Goal: Task Accomplishment & Management: Use online tool/utility

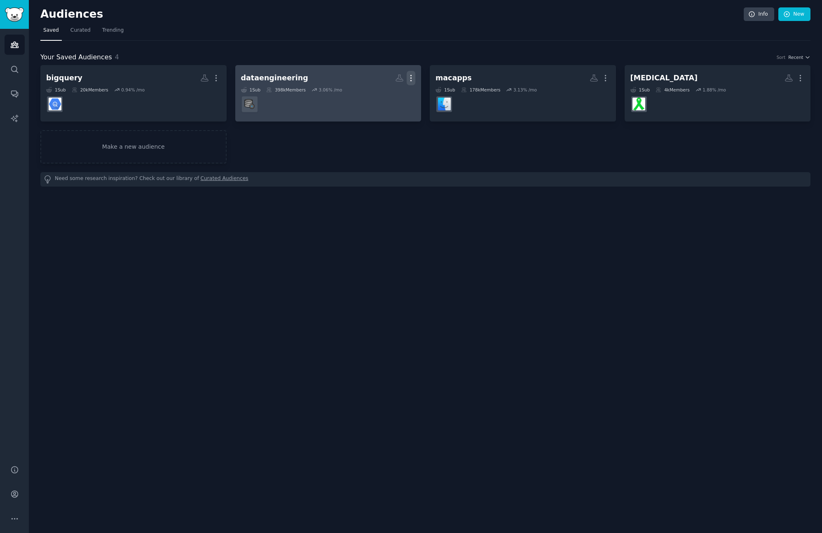
click at [410, 80] on icon "button" at bounding box center [411, 78] width 9 height 9
click at [388, 96] on p "Delete" at bounding box center [388, 95] width 19 height 9
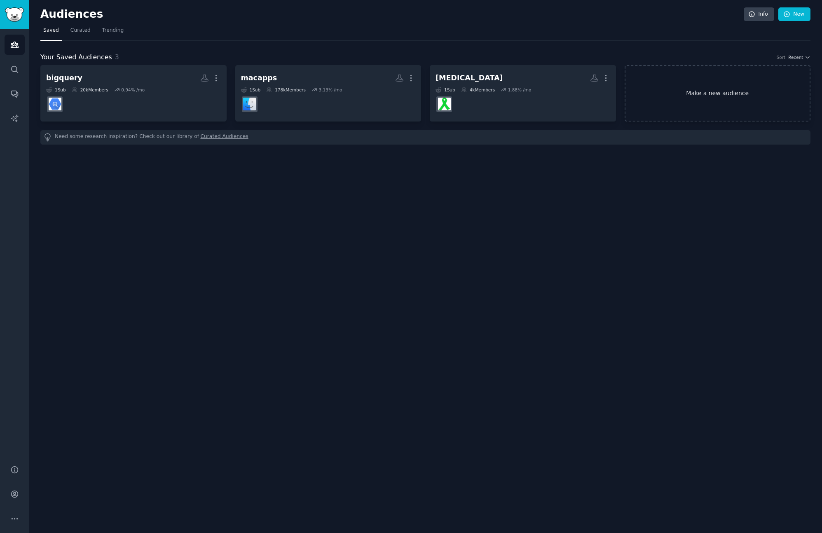
click at [696, 99] on link "Make a new audience" at bounding box center [718, 93] width 186 height 56
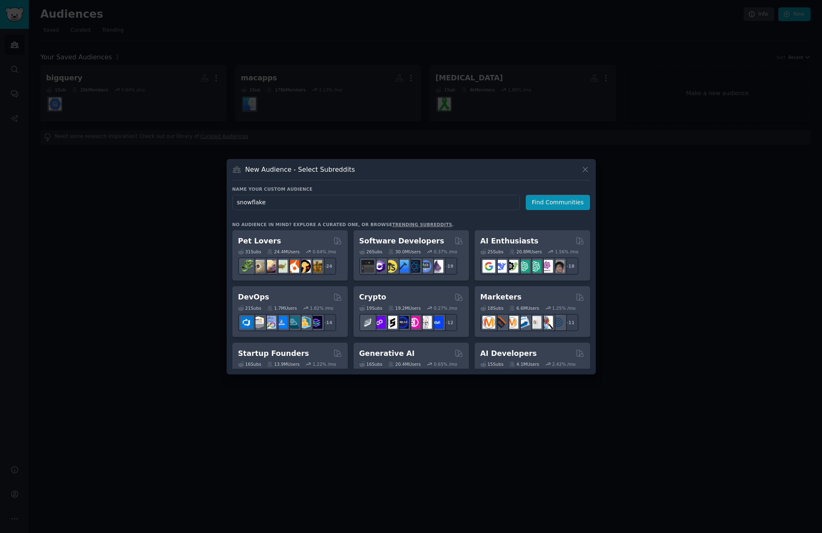
type input "snowflake"
click at [558, 211] on div "Name your custom audience Audience Name snowflake Find Communities No audience …" at bounding box center [411, 277] width 358 height 183
click at [559, 208] on button "Find Communities" at bounding box center [558, 202] width 64 height 15
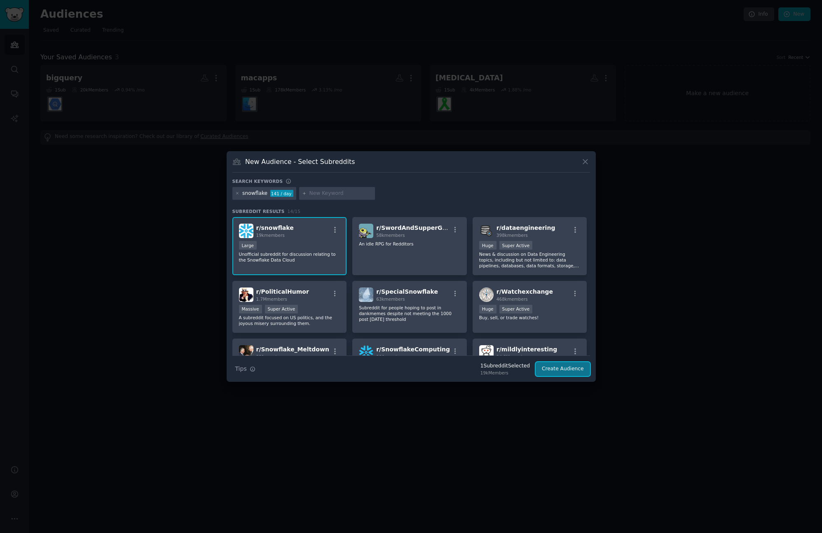
click at [580, 368] on button "Create Audience" at bounding box center [563, 369] width 54 height 14
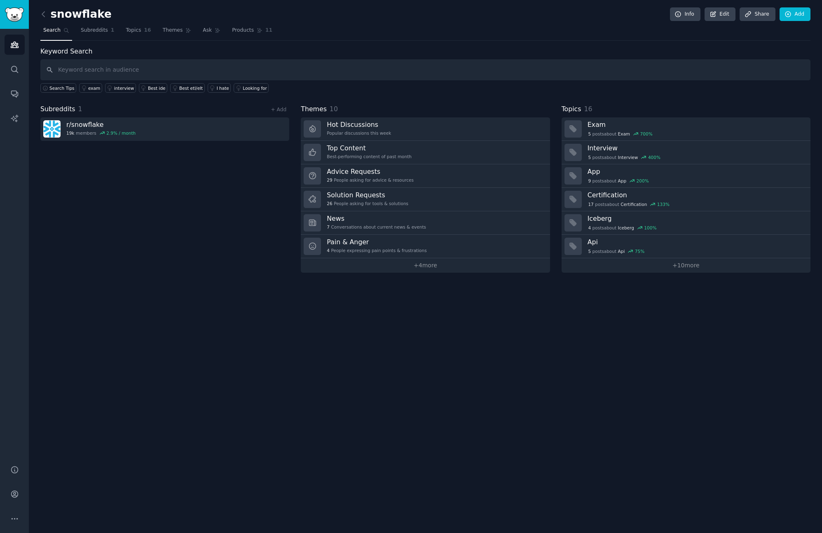
click at [194, 197] on div "Subreddits 1 + Add r/ snowflake 19k members 2.9 % / month" at bounding box center [164, 188] width 249 height 168
click at [138, 28] on span "Topics" at bounding box center [133, 30] width 15 height 7
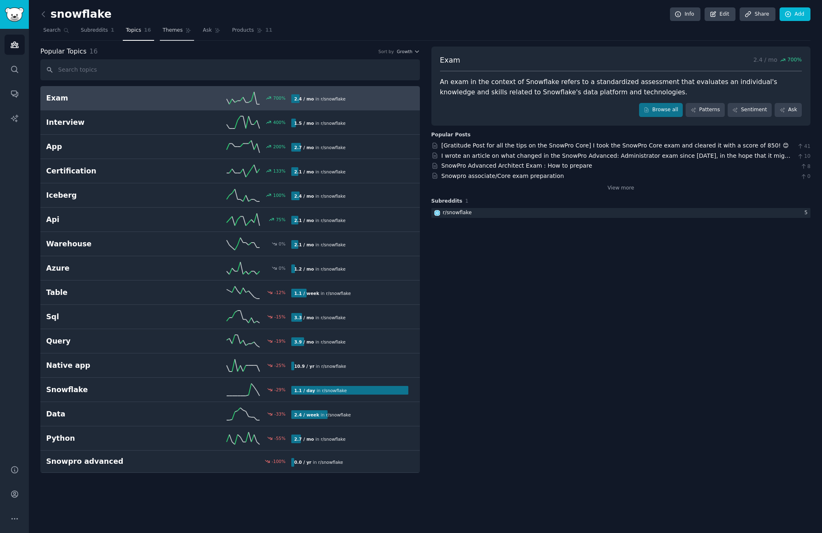
click at [173, 31] on span "Themes" at bounding box center [173, 30] width 20 height 7
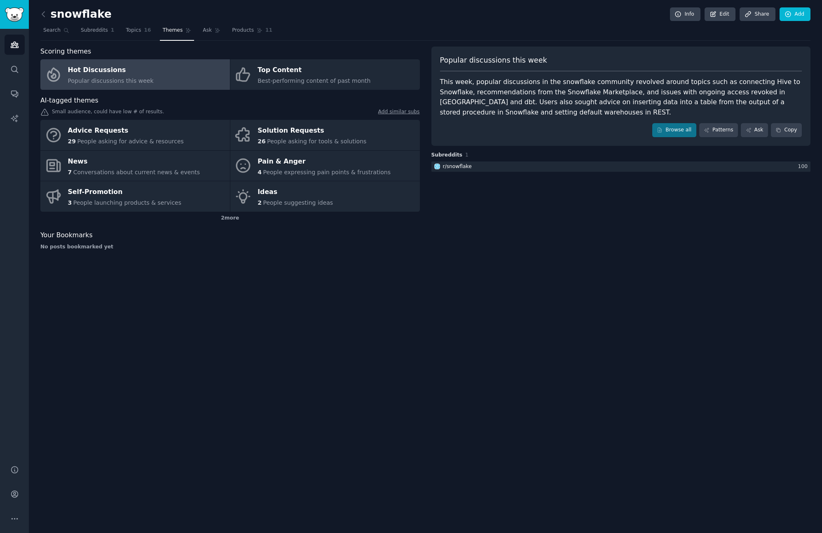
click at [313, 341] on div "snowflake Info Edit Share Add Search Subreddits 1 Topics 16 Themes Ask Products…" at bounding box center [425, 266] width 793 height 533
click at [171, 33] on span "Themes" at bounding box center [173, 30] width 20 height 7
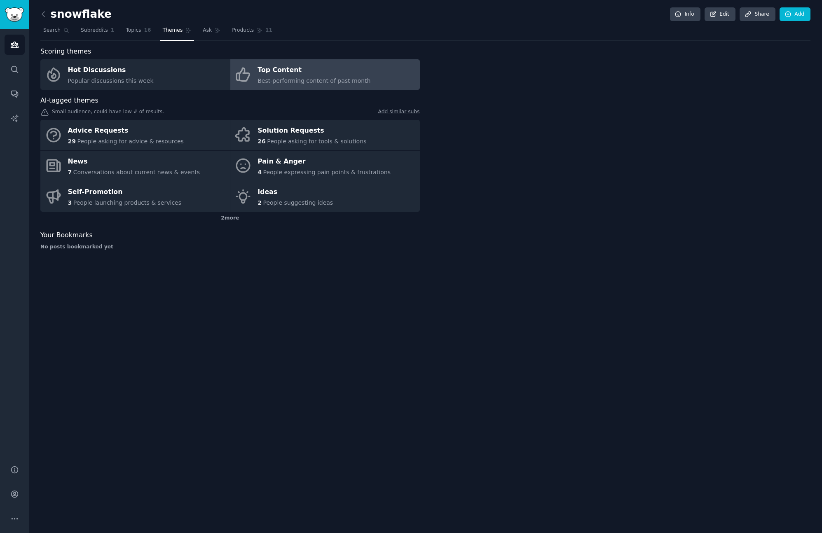
click at [293, 87] on link "Top Content Best-performing content of past month" at bounding box center [325, 74] width 190 height 30
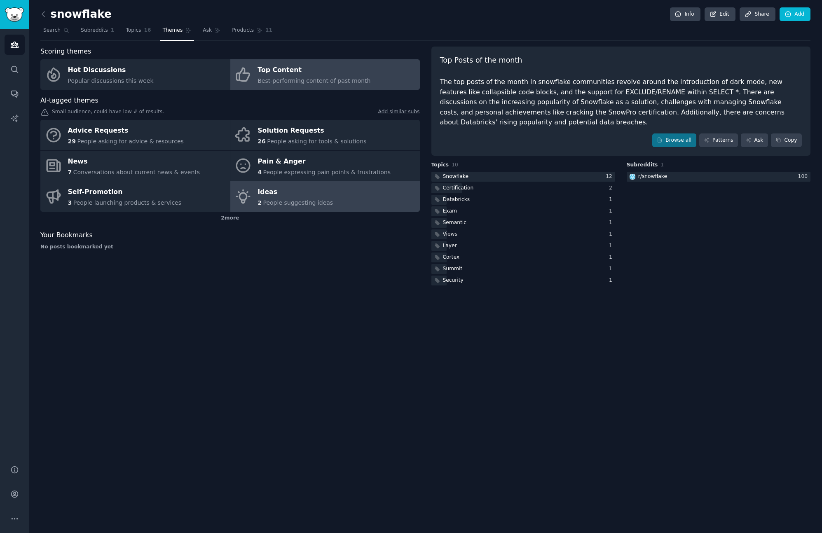
click at [367, 192] on link "Ideas 2 People suggesting ideas" at bounding box center [325, 196] width 190 height 30
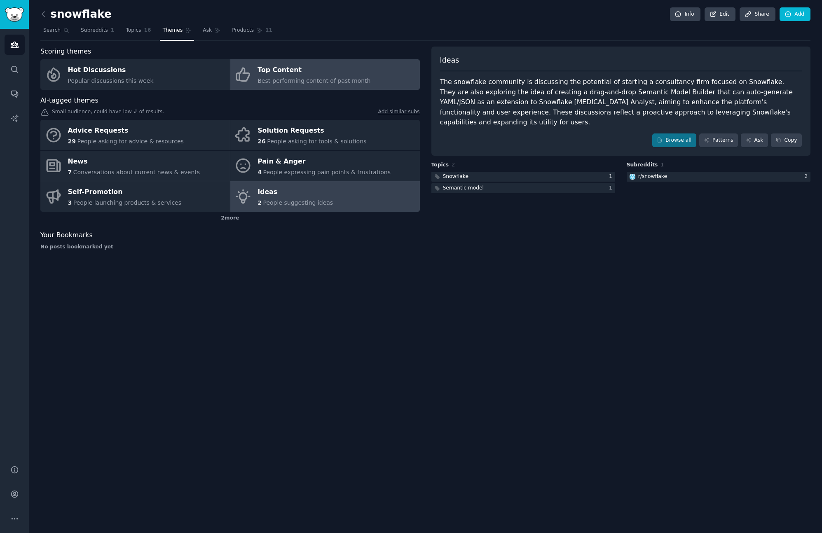
click at [310, 78] on span "Best-performing content of past month" at bounding box center [313, 80] width 113 height 7
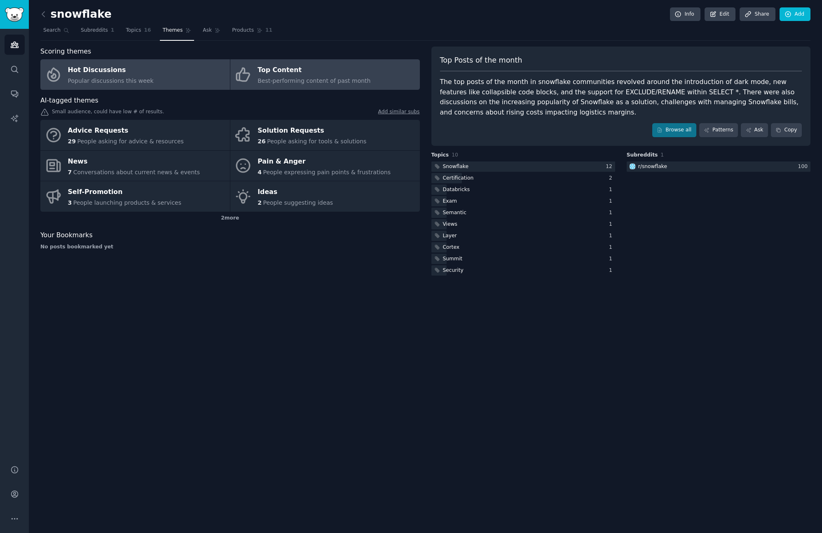
click at [133, 85] on div "Popular discussions this week" at bounding box center [111, 81] width 86 height 9
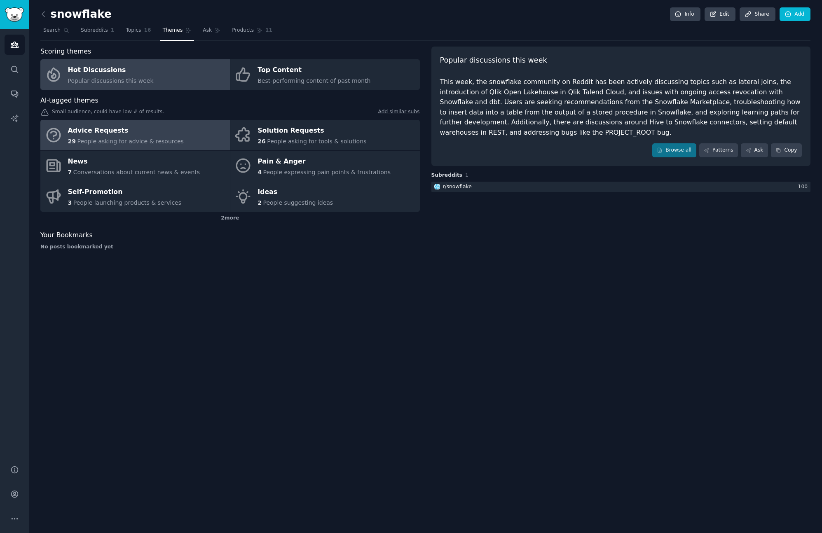
click at [173, 141] on span "People asking for advice & resources" at bounding box center [130, 141] width 106 height 7
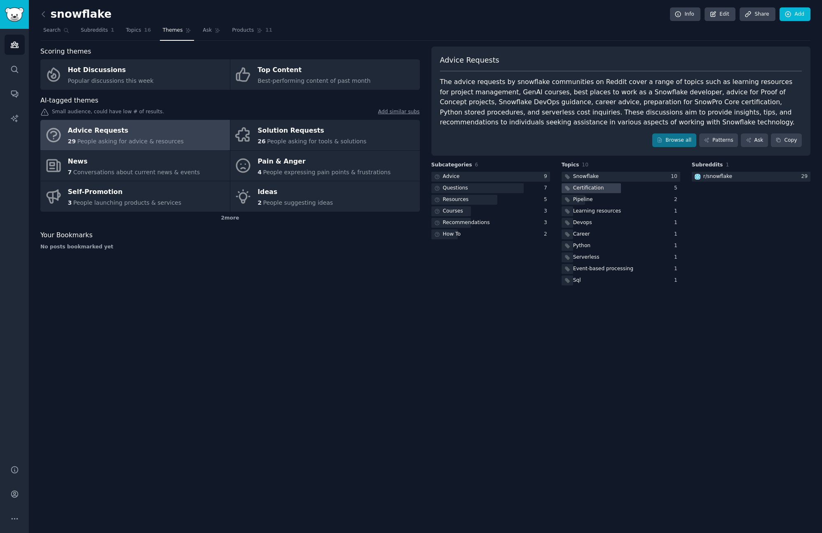
click at [591, 185] on div "Certification" at bounding box center [588, 188] width 31 height 7
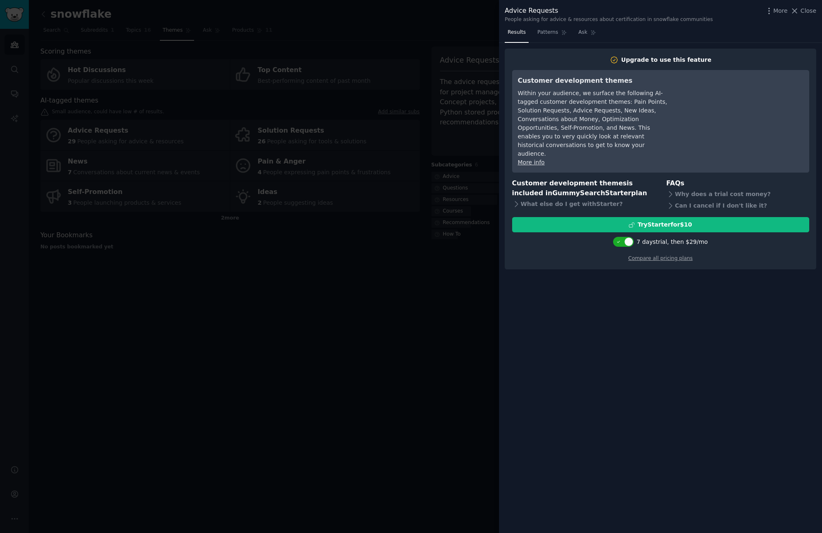
click at [394, 351] on div at bounding box center [411, 266] width 822 height 533
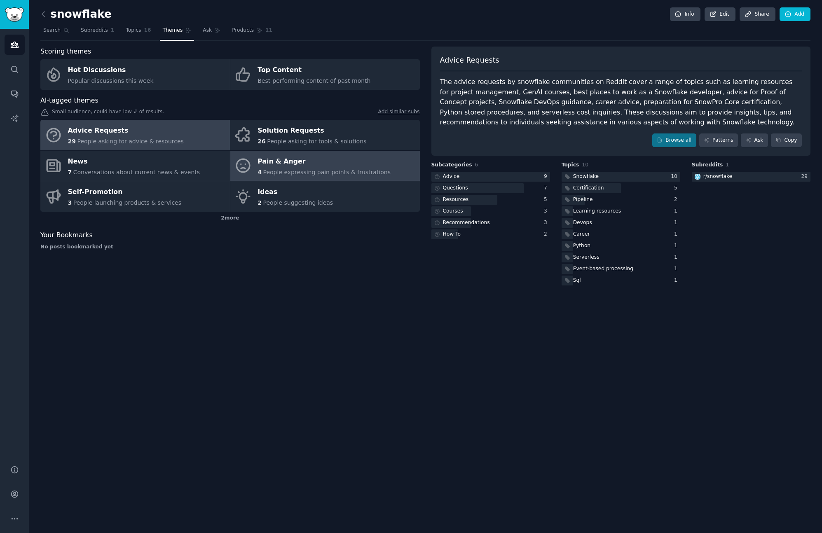
click at [313, 170] on span "People expressing pain points & frustrations" at bounding box center [327, 172] width 128 height 7
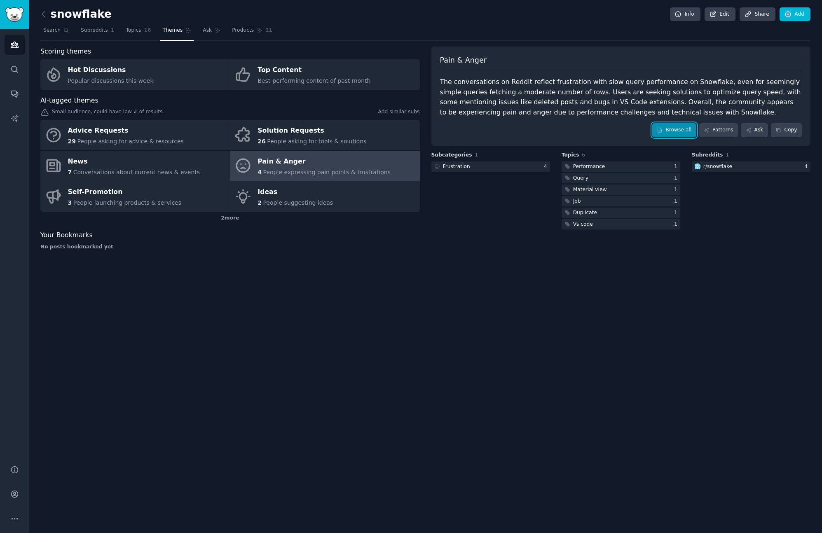
click at [684, 128] on link "Browse all" at bounding box center [674, 130] width 44 height 14
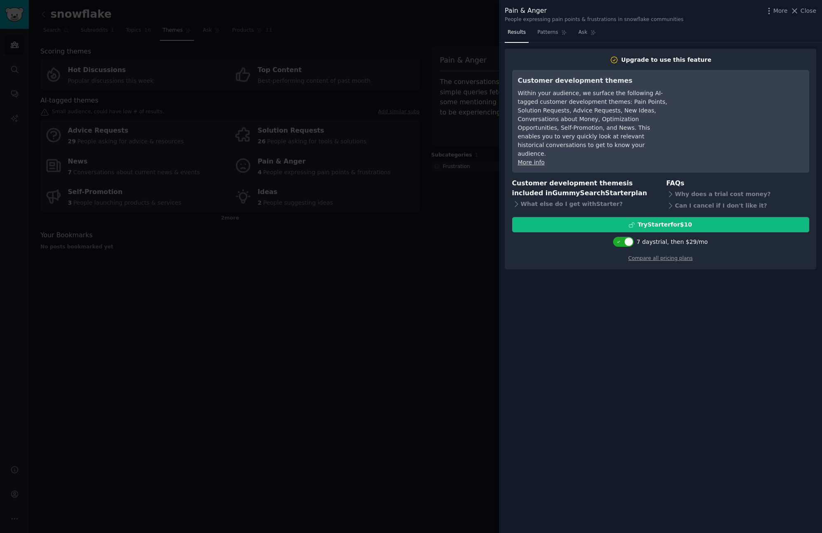
click at [453, 413] on div at bounding box center [411, 266] width 822 height 533
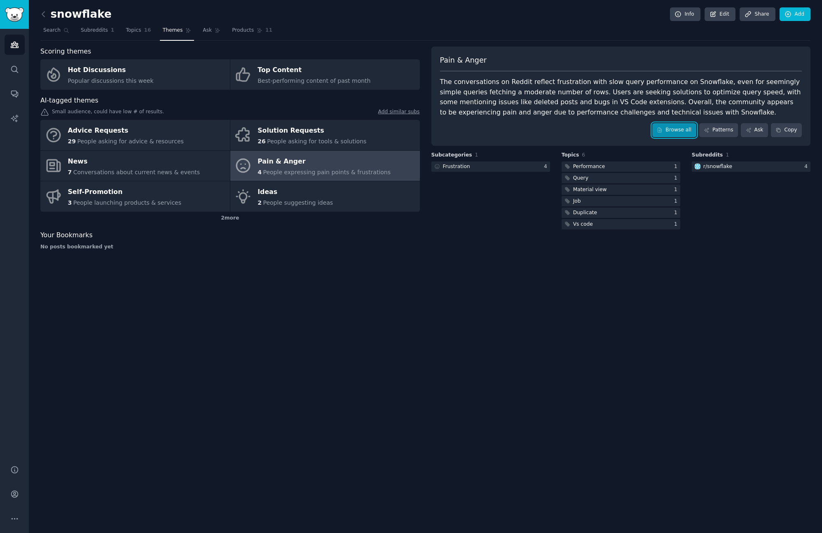
click at [681, 133] on link "Browse all" at bounding box center [674, 130] width 44 height 14
click at [606, 225] on div at bounding box center [621, 224] width 119 height 10
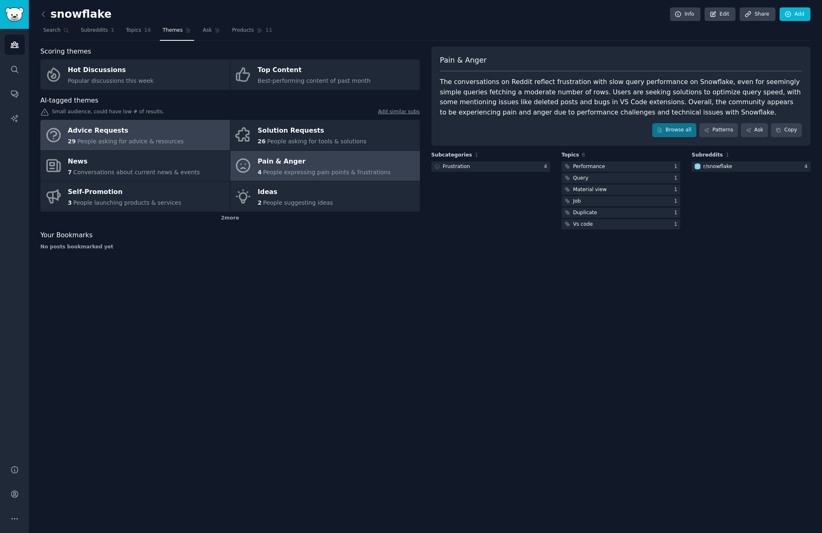
click at [110, 135] on div "Advice Requests" at bounding box center [126, 130] width 116 height 13
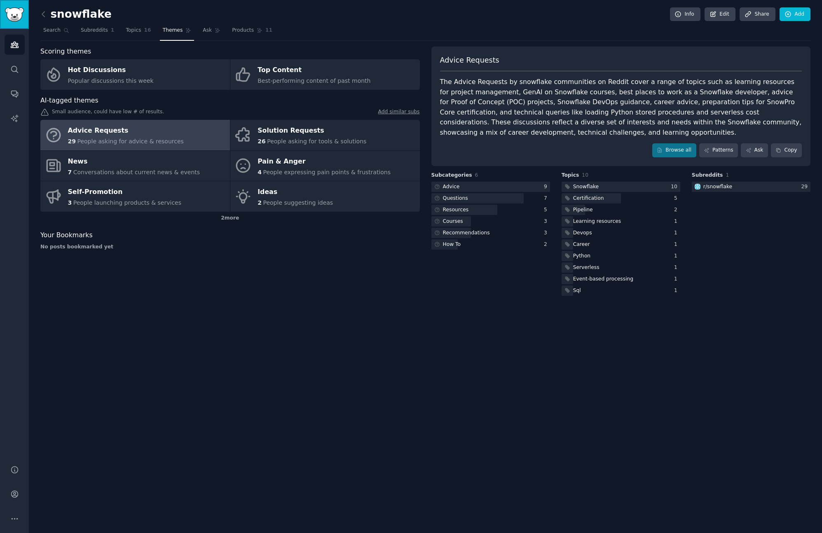
click at [24, 9] on link "Sidebar" at bounding box center [14, 14] width 29 height 29
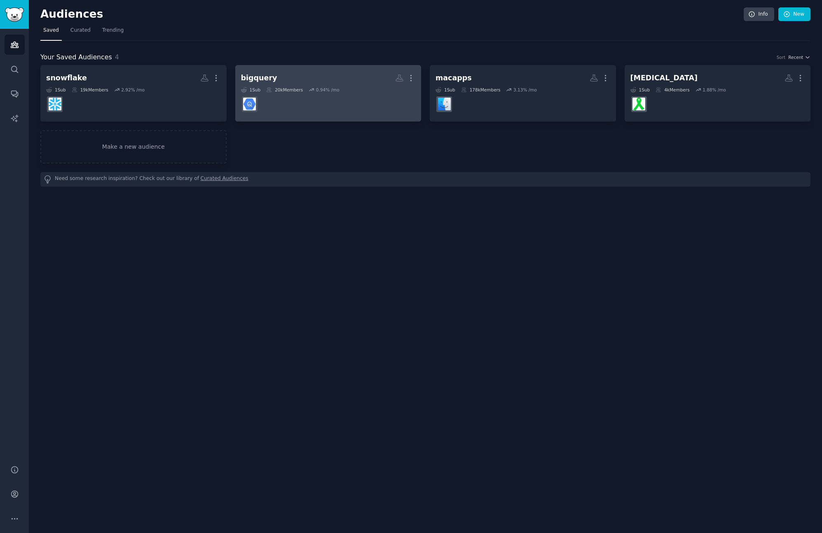
click at [295, 111] on dd "r/bigquery" at bounding box center [328, 104] width 175 height 23
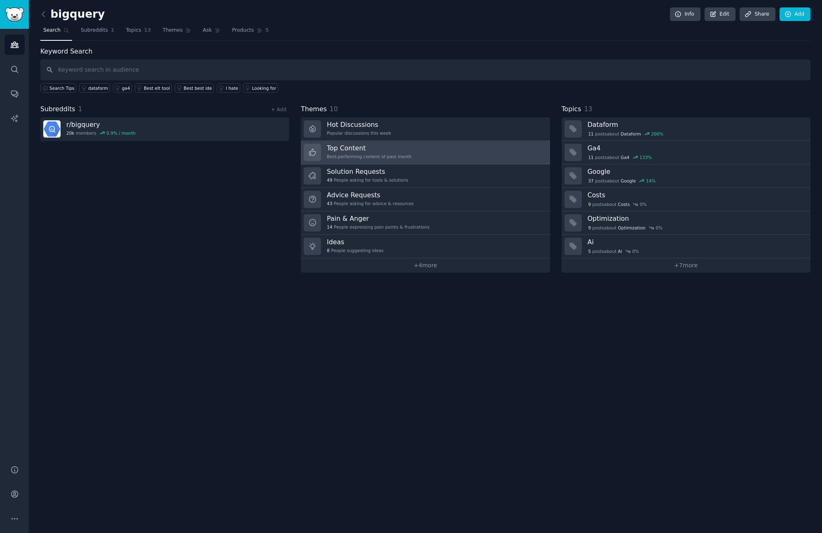
click at [354, 154] on div "Best-performing content of past month" at bounding box center [369, 157] width 85 height 6
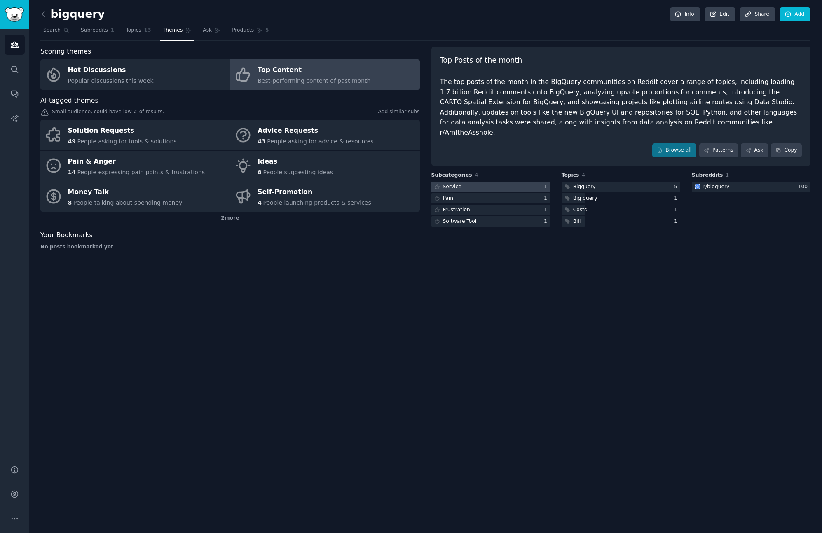
click at [475, 182] on div at bounding box center [490, 187] width 119 height 10
click at [577, 195] on div "Big query" at bounding box center [585, 198] width 24 height 7
click at [578, 218] on div "Bill" at bounding box center [577, 221] width 8 height 7
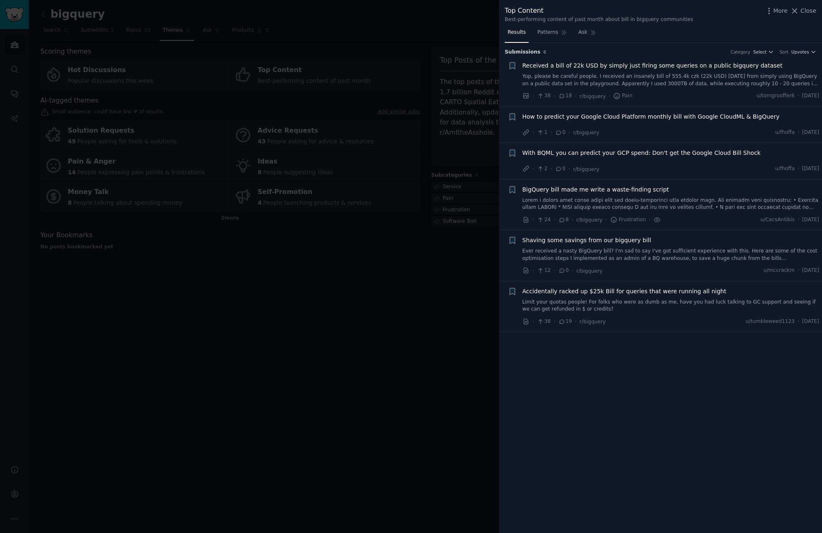
click at [464, 311] on div at bounding box center [411, 266] width 822 height 533
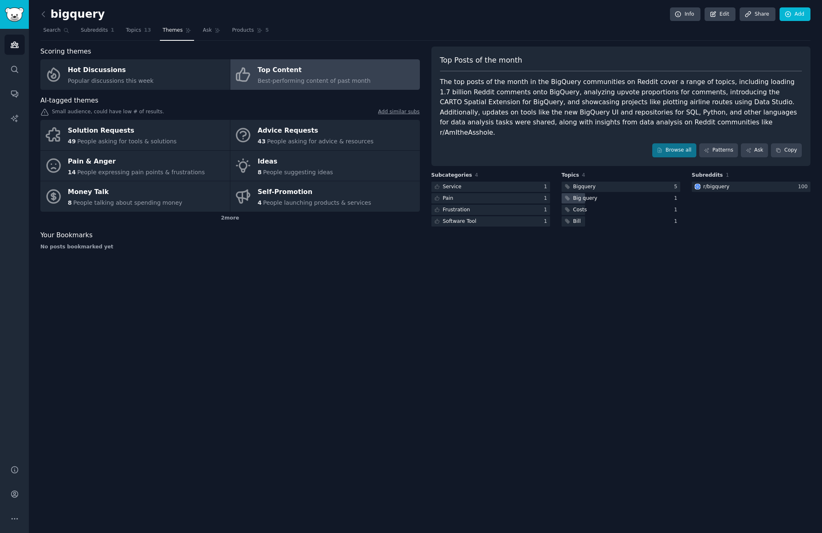
click at [577, 195] on div "Big query" at bounding box center [585, 198] width 24 height 7
click at [43, 19] on link at bounding box center [45, 14] width 10 height 13
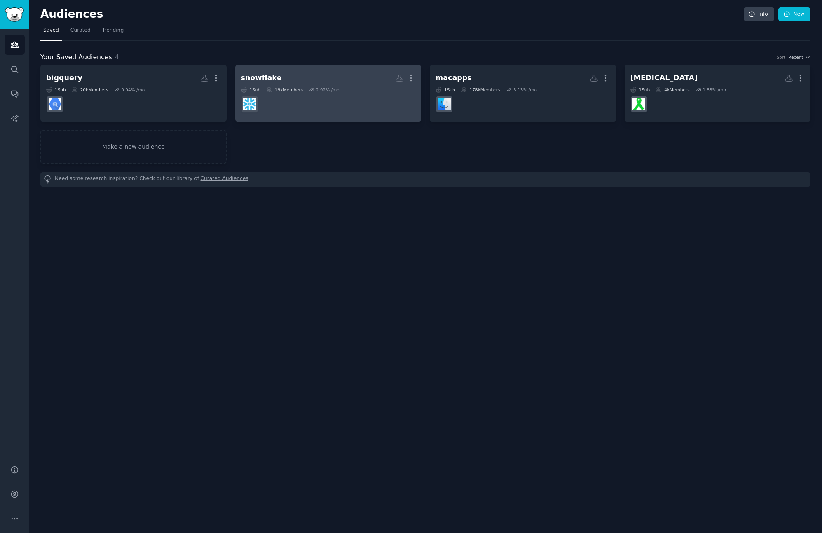
click at [309, 101] on dd at bounding box center [328, 104] width 175 height 23
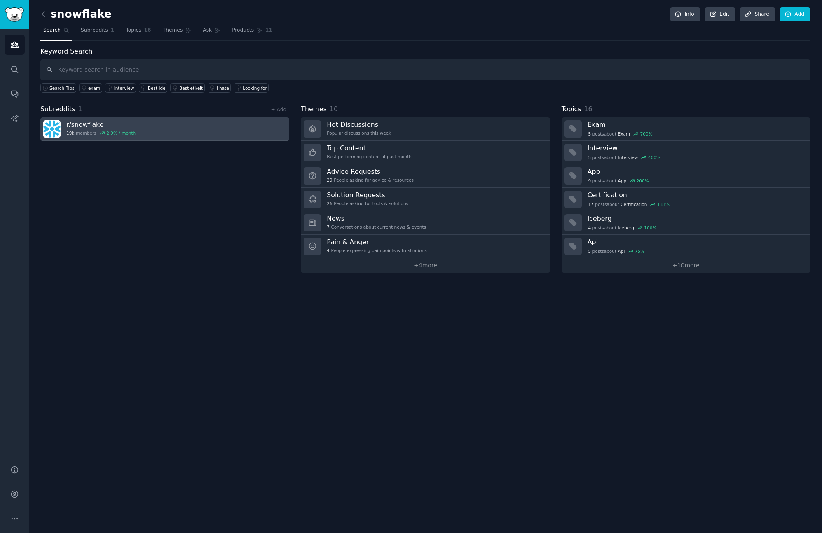
click at [220, 136] on link "r/ snowflake 19k members 2.9 % / month" at bounding box center [164, 128] width 249 height 23
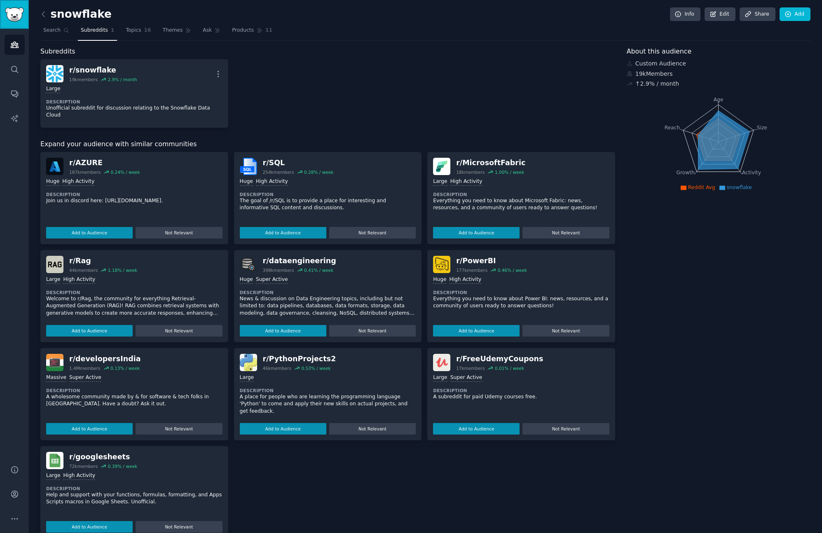
click at [25, 18] on link "Sidebar" at bounding box center [14, 14] width 29 height 29
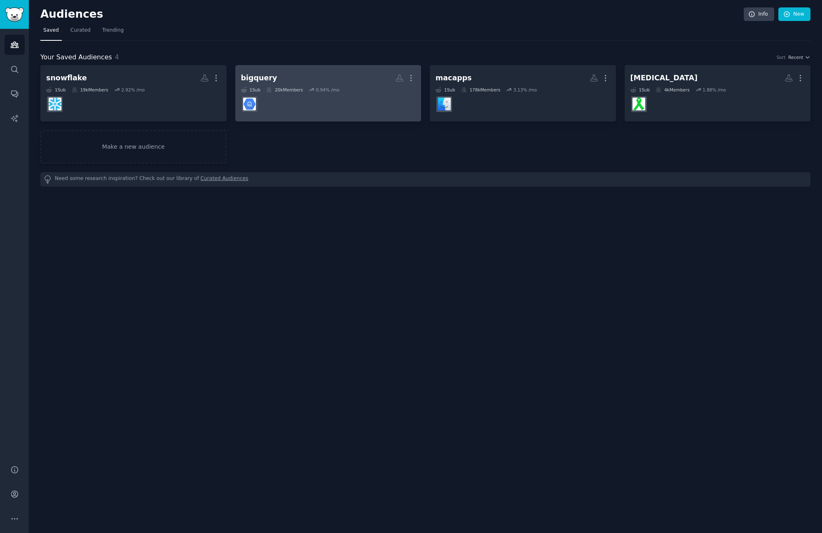
click at [291, 111] on dd at bounding box center [328, 104] width 175 height 23
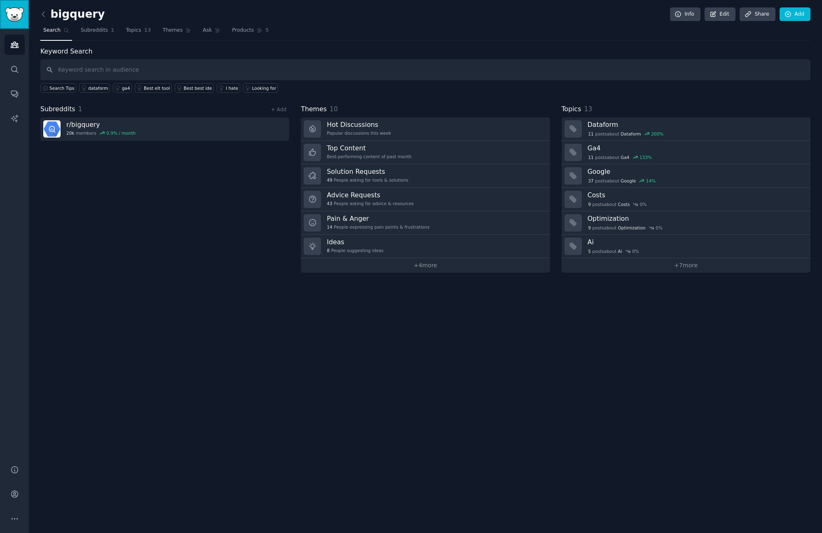
click at [19, 13] on img "Sidebar" at bounding box center [14, 14] width 19 height 14
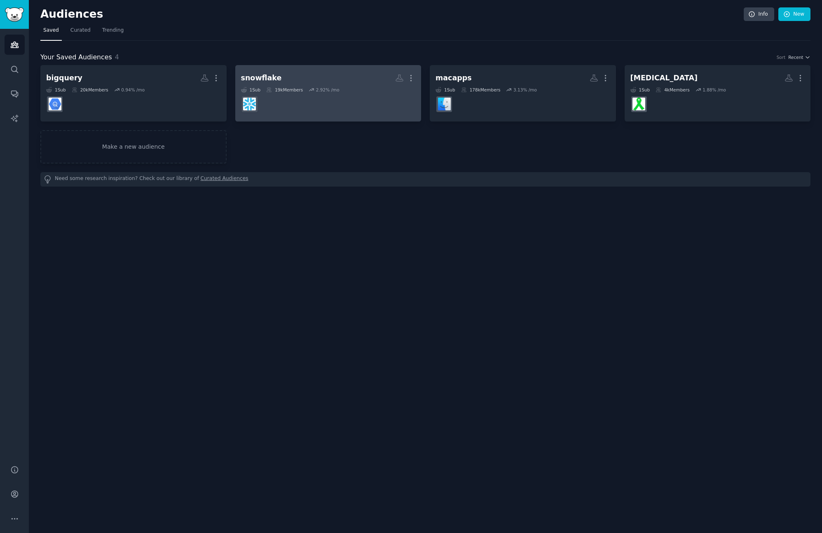
click at [283, 105] on dd "r/snowflake" at bounding box center [328, 104] width 175 height 23
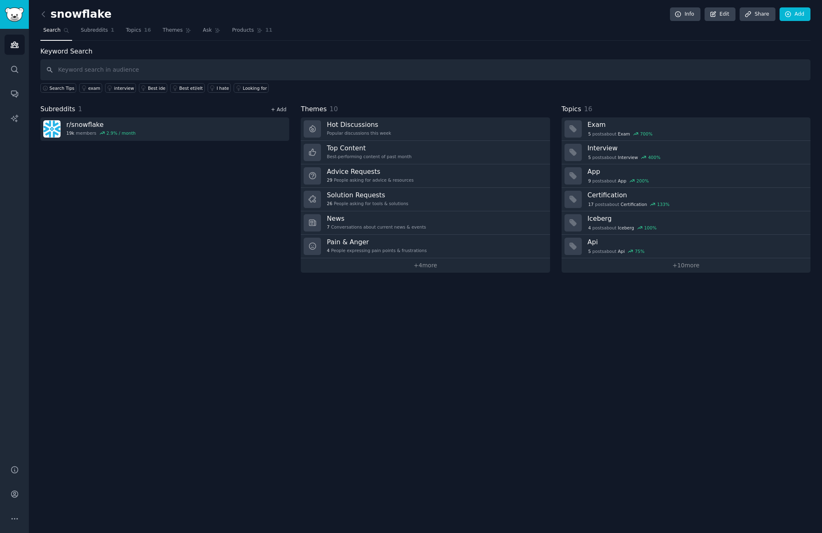
click at [282, 111] on link "+ Add" at bounding box center [279, 110] width 16 height 6
click at [380, 199] on h3 "Solution Requests" at bounding box center [368, 195] width 82 height 9
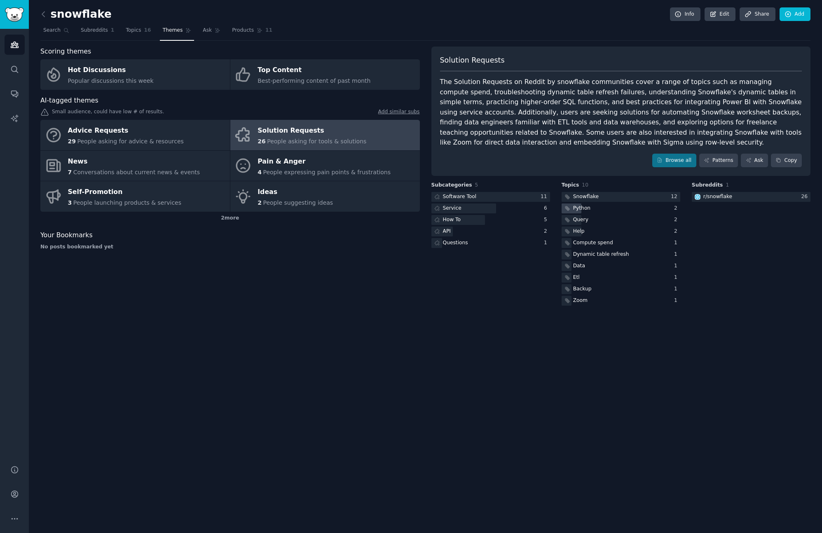
click at [583, 210] on div "Python" at bounding box center [581, 208] width 17 height 7
click at [579, 300] on div "Zoom" at bounding box center [580, 300] width 14 height 7
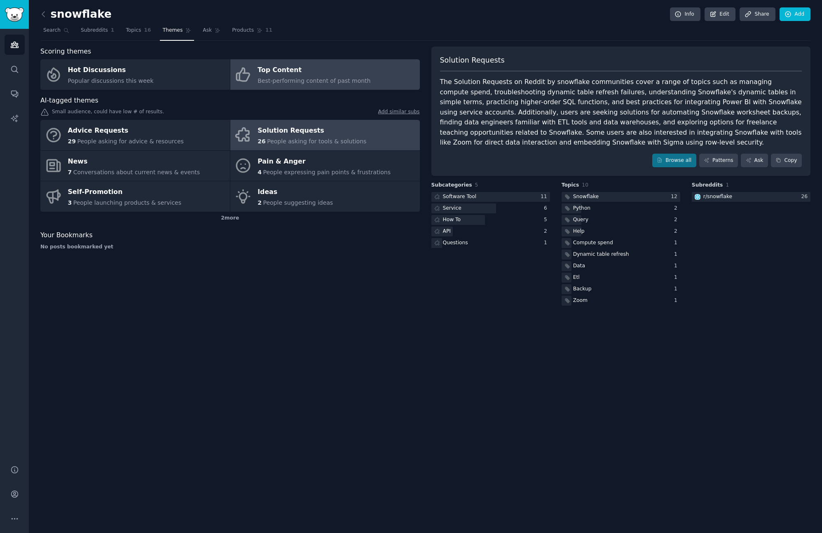
click at [365, 76] on link "Top Content Best-performing content of past month" at bounding box center [325, 74] width 190 height 30
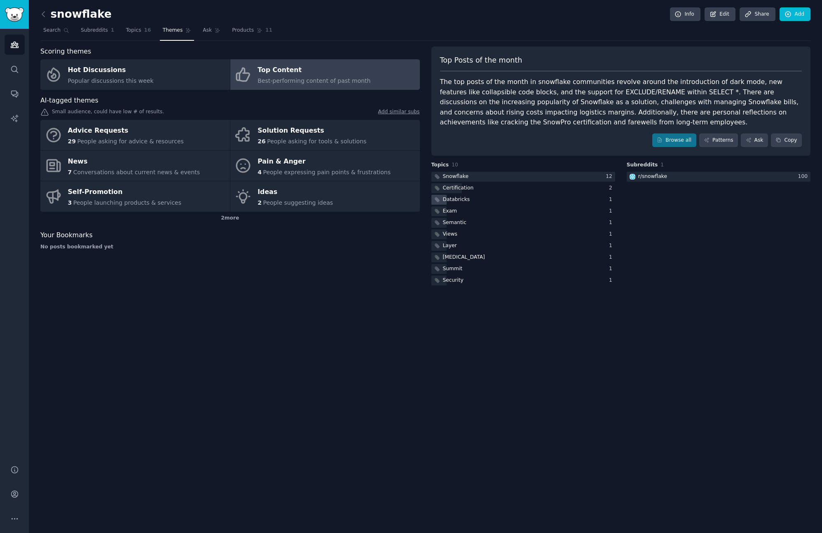
click at [499, 195] on div "Databricks" at bounding box center [523, 200] width 184 height 10
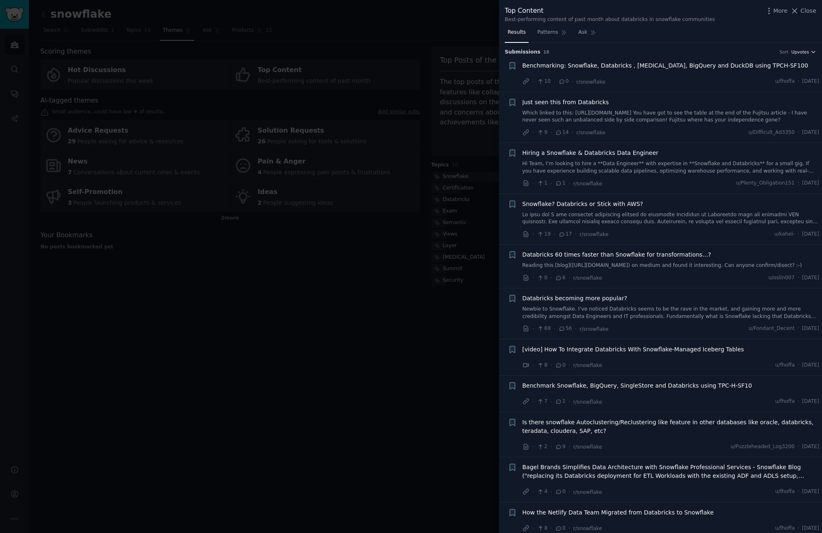
click at [807, 50] on span "Upvotes" at bounding box center [800, 52] width 18 height 6
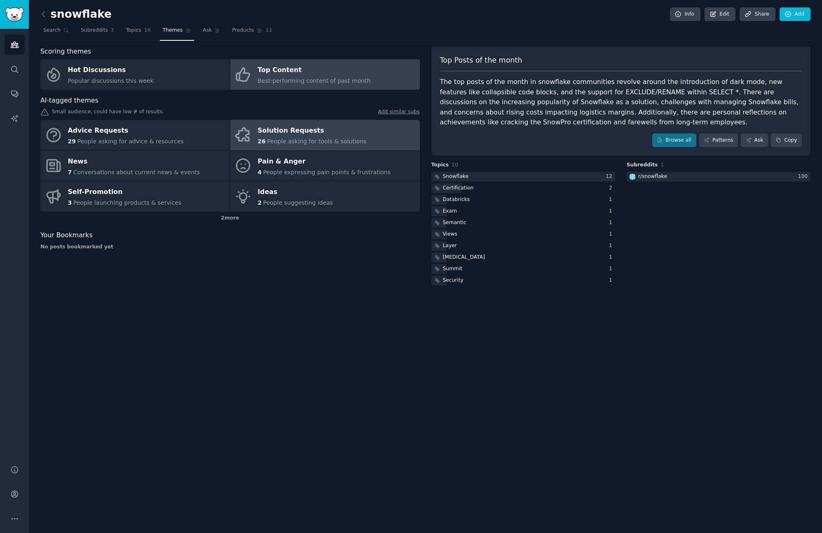
click at [352, 137] on div "26 People asking for tools & solutions" at bounding box center [311, 141] width 109 height 9
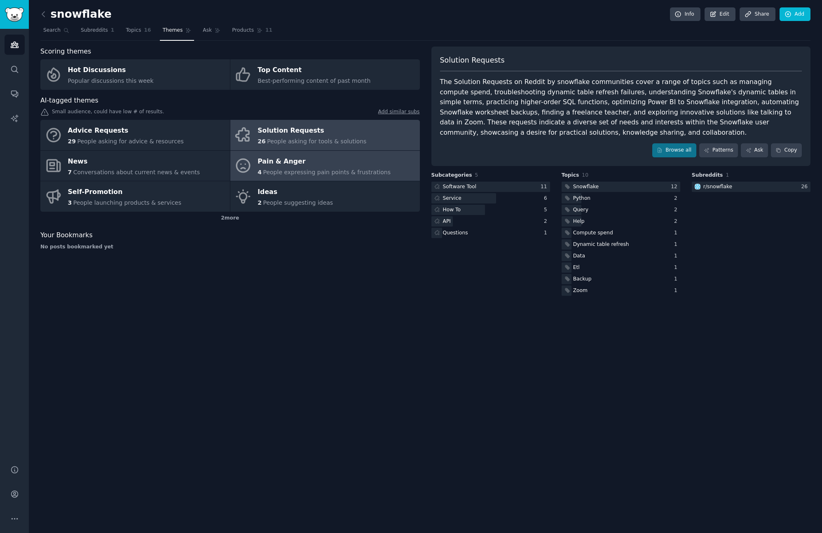
click at [271, 171] on span "People expressing pain points & frustrations" at bounding box center [327, 172] width 128 height 7
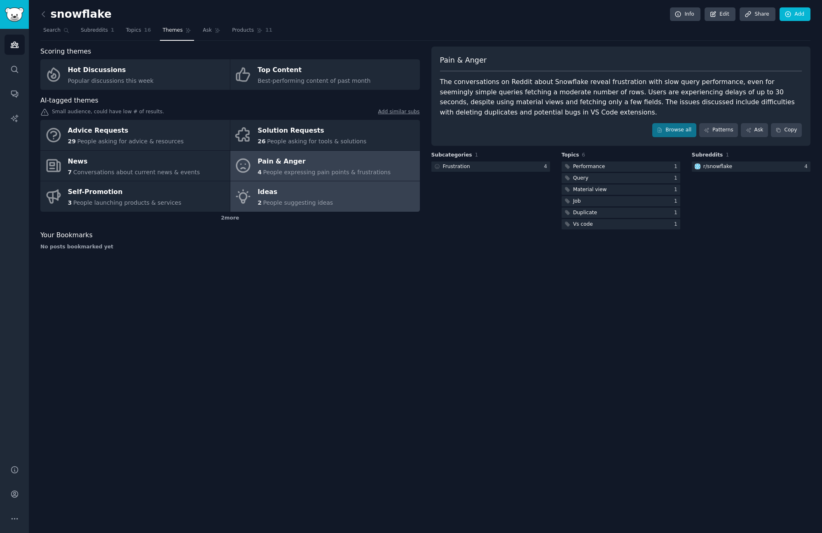
click at [276, 188] on div "Ideas" at bounding box center [294, 192] width 75 height 13
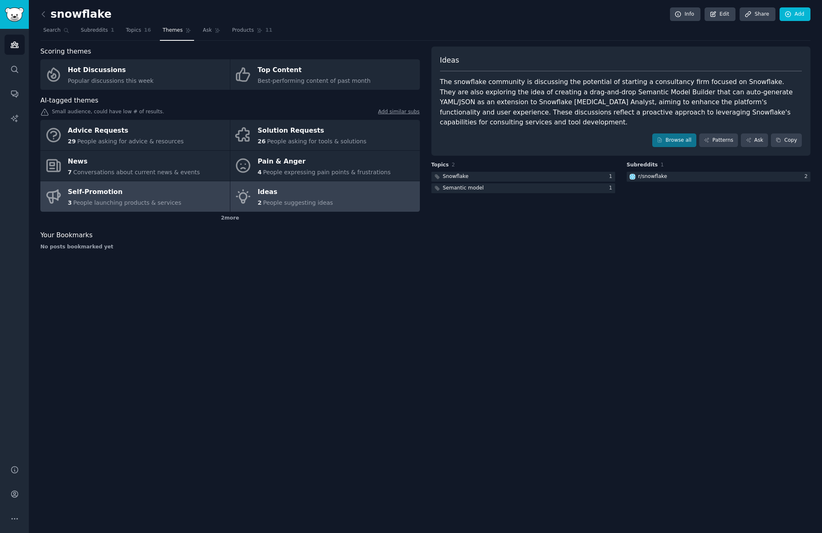
click at [151, 191] on div "Self-Promotion" at bounding box center [125, 192] width 114 height 13
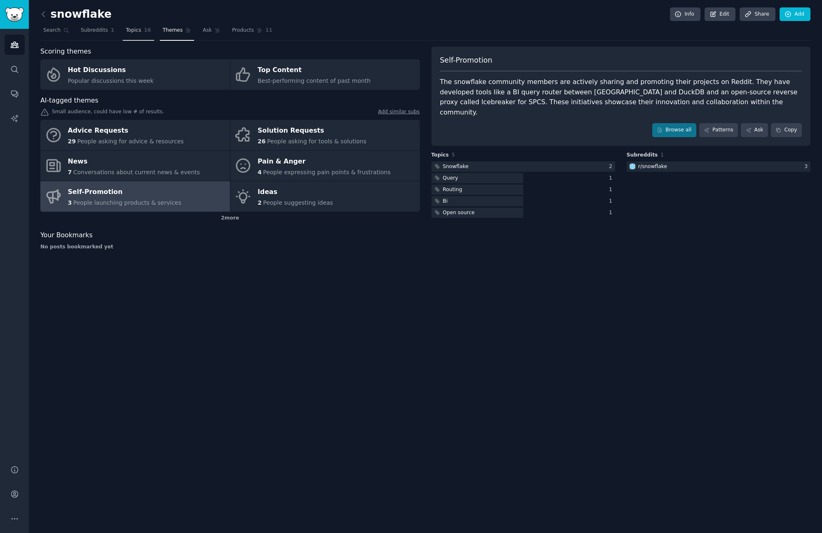
click at [128, 31] on span "Topics" at bounding box center [133, 30] width 15 height 7
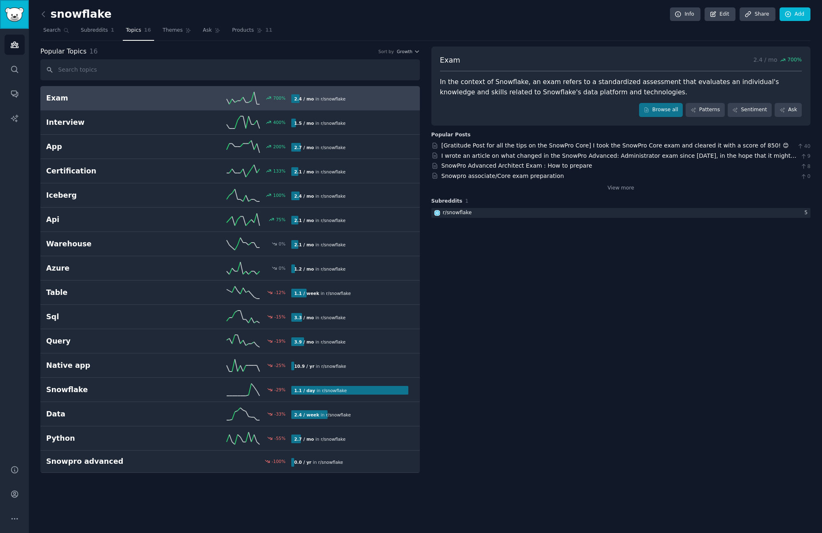
click at [14, 14] on img "Sidebar" at bounding box center [14, 14] width 19 height 14
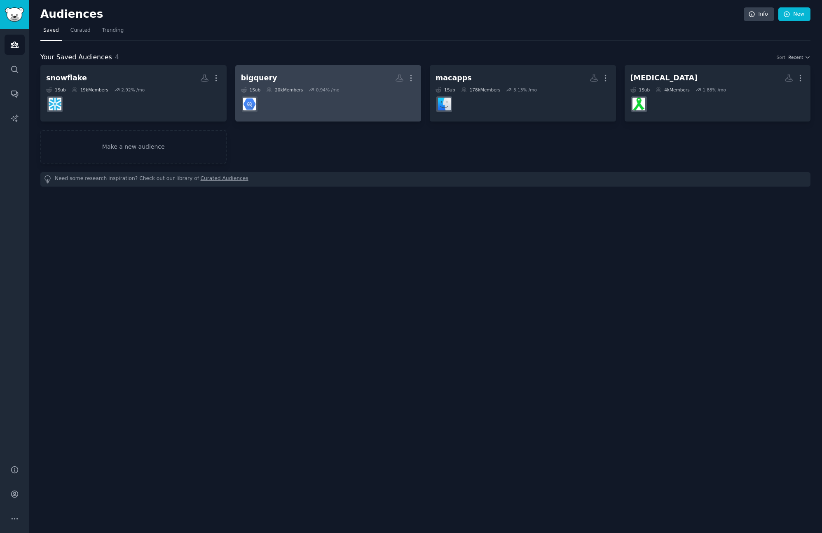
click at [320, 78] on h2 "bigquery More" at bounding box center [328, 78] width 175 height 14
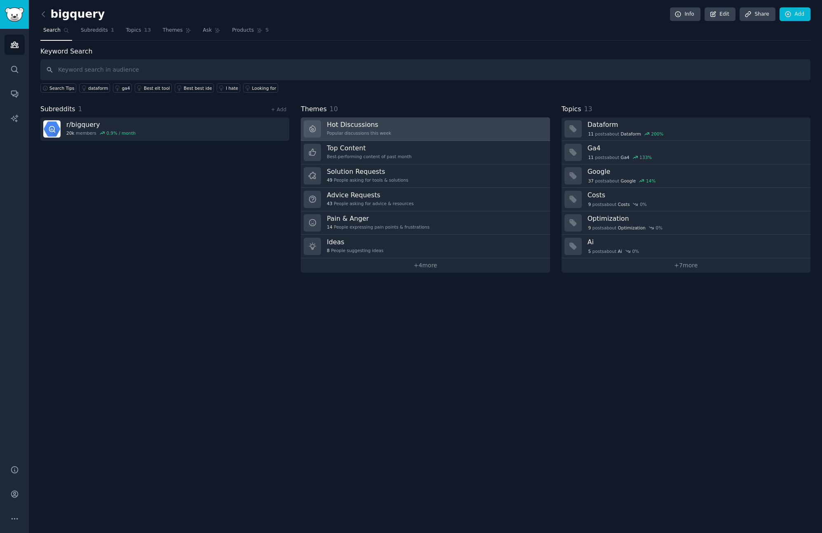
click at [404, 128] on link "Hot Discussions Popular discussions this week" at bounding box center [425, 128] width 249 height 23
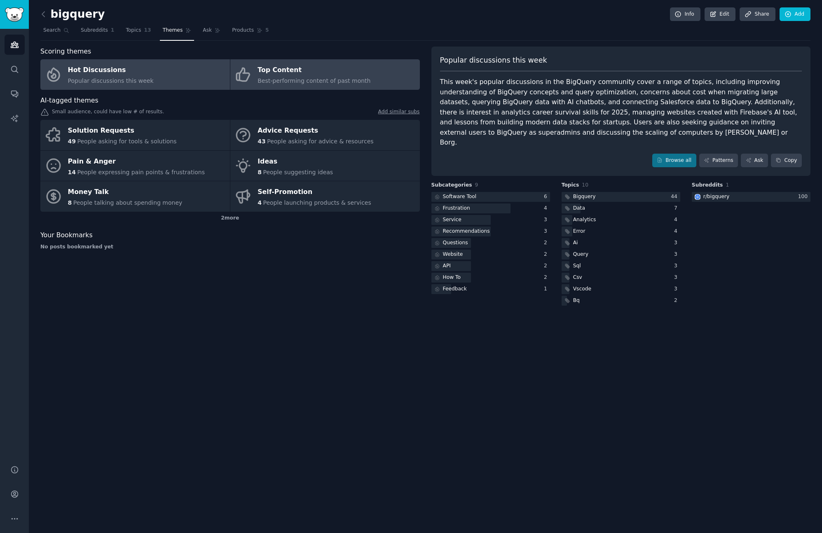
click at [320, 77] on div "Best-performing content of past month" at bounding box center [313, 81] width 113 height 9
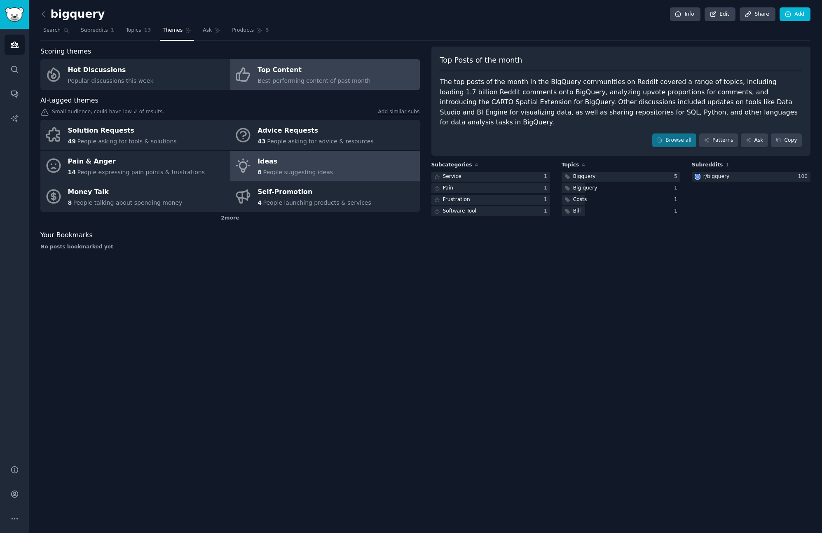
click at [285, 171] on span "People suggesting ideas" at bounding box center [298, 172] width 70 height 7
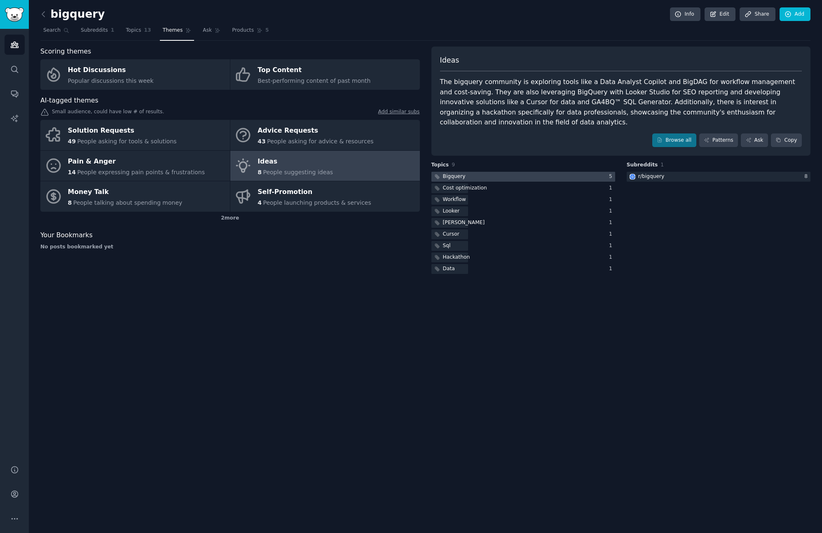
click at [459, 173] on div "Bigquery" at bounding box center [454, 176] width 23 height 7
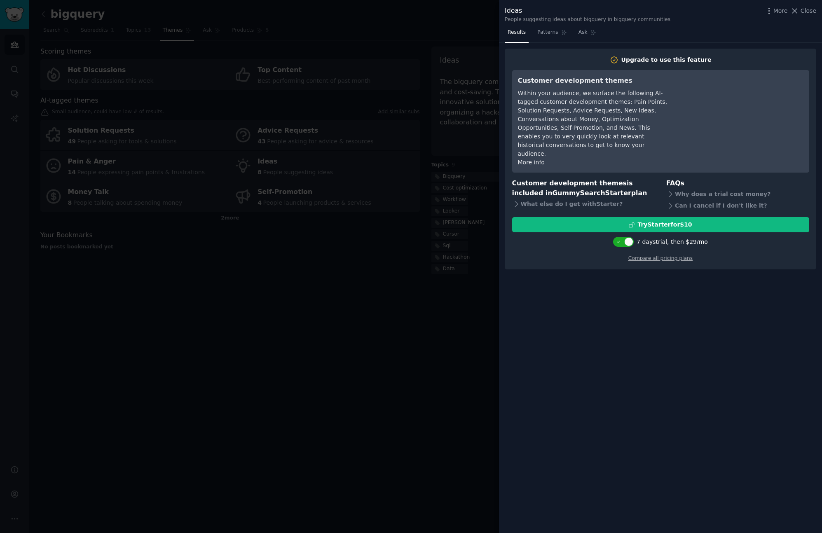
drag, startPoint x: 376, startPoint y: 194, endPoint x: 393, endPoint y: 166, distance: 32.1
click at [379, 191] on div at bounding box center [411, 266] width 822 height 533
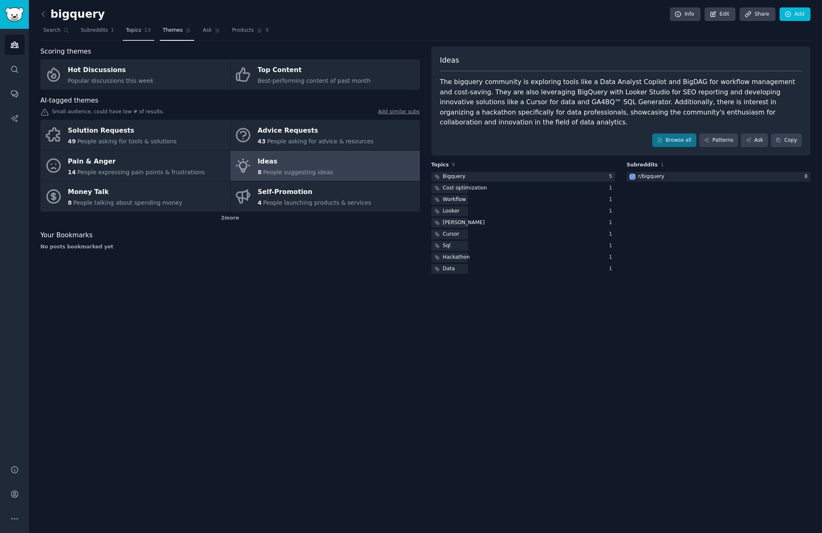
click at [127, 30] on span "Topics" at bounding box center [133, 30] width 15 height 7
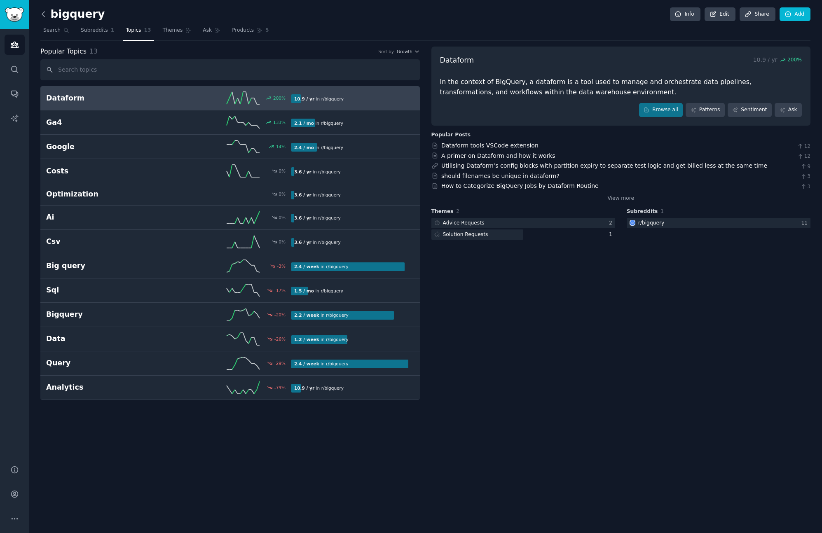
click at [44, 15] on icon at bounding box center [43, 14] width 9 height 9
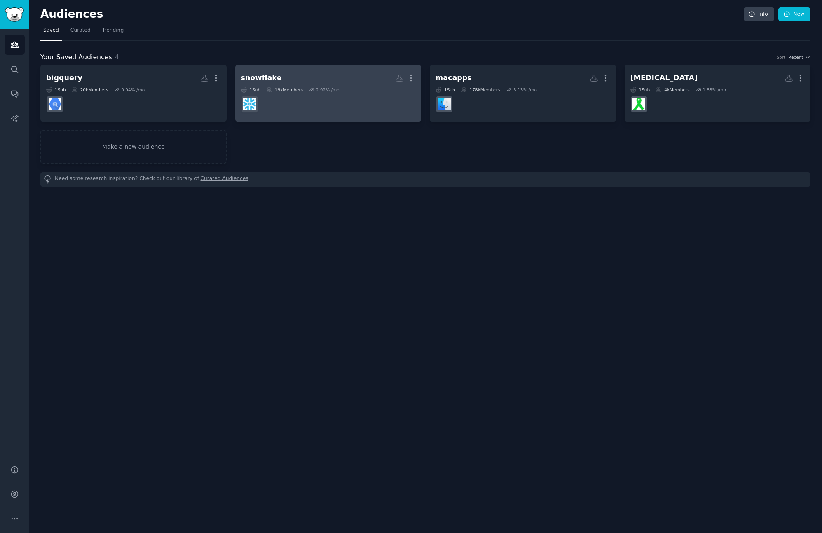
click at [307, 91] on div "1 Sub 19k Members 2.92 % /mo" at bounding box center [328, 90] width 175 height 6
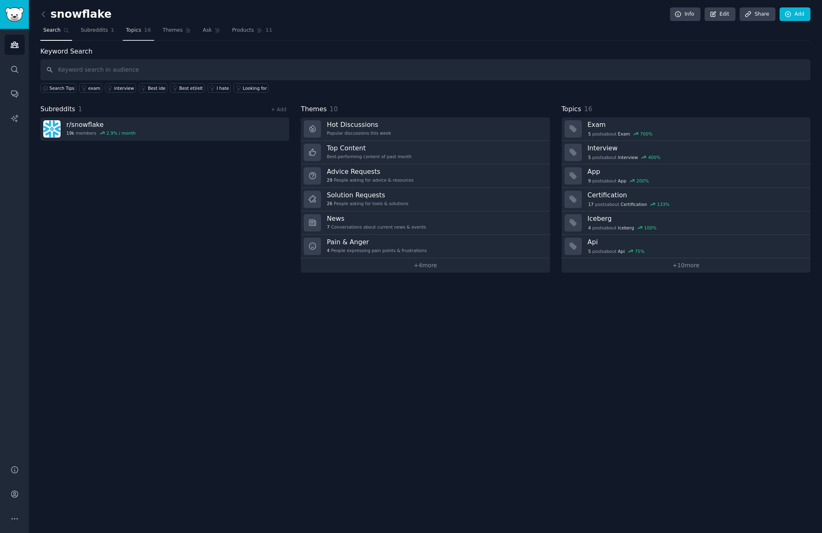
click at [134, 32] on span "Topics" at bounding box center [133, 30] width 15 height 7
